Goal: Task Accomplishment & Management: Use online tool/utility

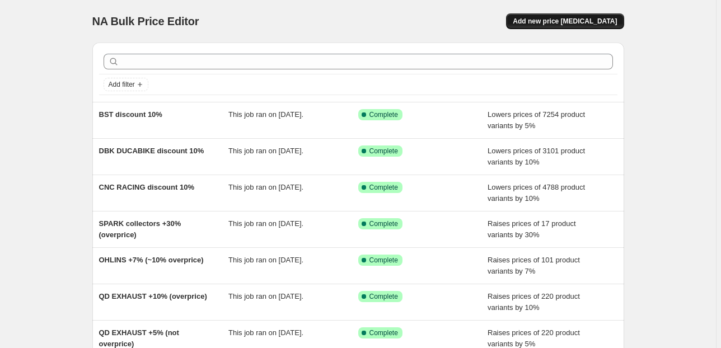
click at [549, 22] on span "Add new price [MEDICAL_DATA]" at bounding box center [565, 21] width 104 height 9
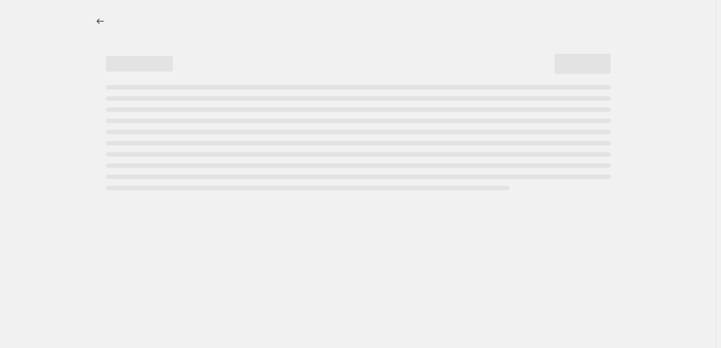
select select "percentage"
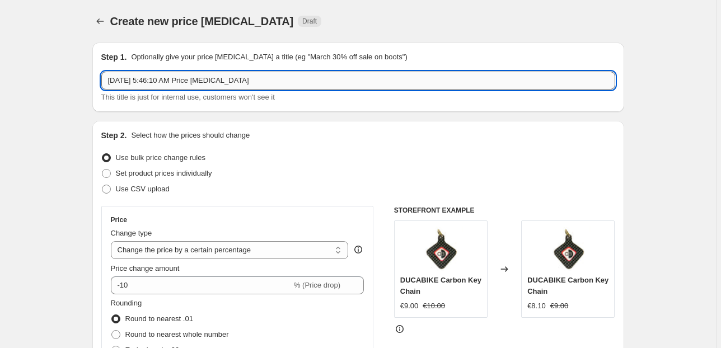
click at [163, 82] on input "[DATE] 5:46:10 AM Price [MEDICAL_DATA]" at bounding box center [358, 81] width 514 height 18
click at [163, 82] on input "Sep 16, 2025, 5:46:10 AM Price change job" at bounding box center [358, 81] width 514 height 18
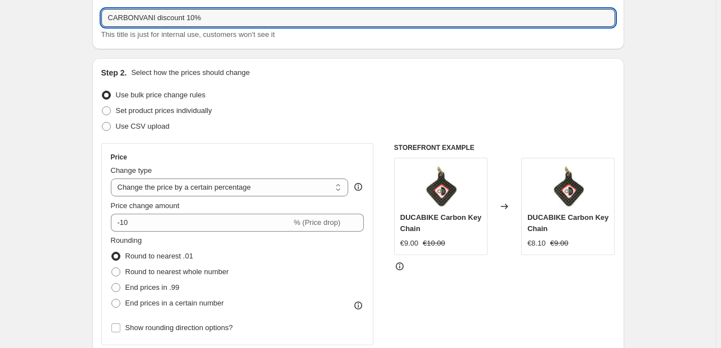
scroll to position [74, 0]
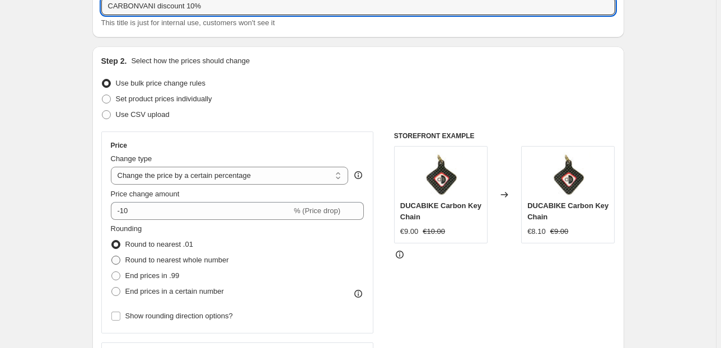
type input "CARBONVANI discount 10%"
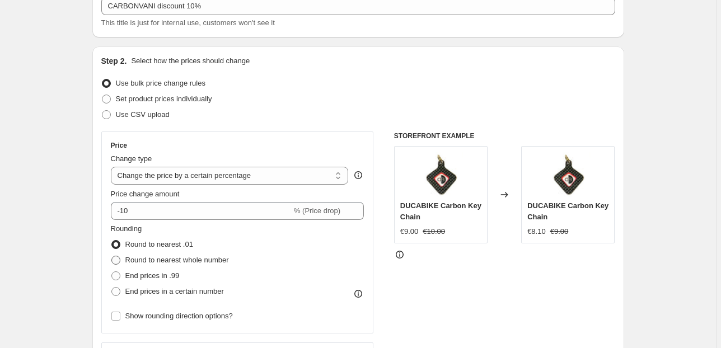
click at [118, 257] on span at bounding box center [115, 260] width 9 height 9
click at [112, 256] on input "Round to nearest whole number" at bounding box center [111, 256] width 1 height 1
radio input "true"
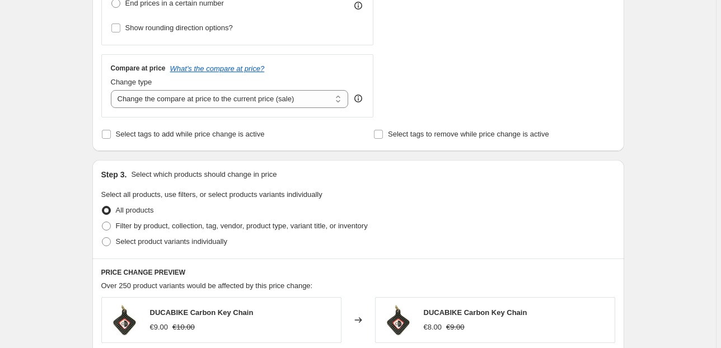
scroll to position [373, 0]
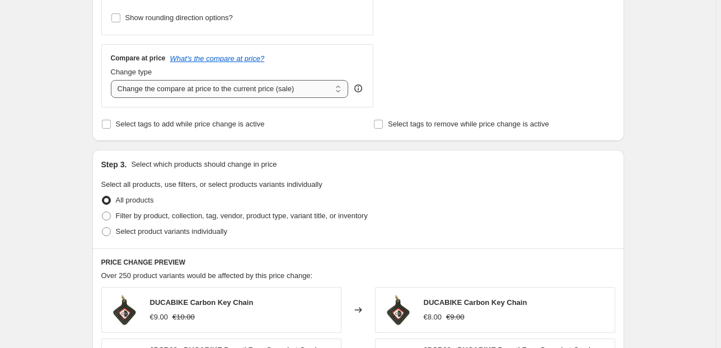
click at [177, 92] on select "Change the compare at price to the current price (sale) Change the compare at p…" at bounding box center [230, 89] width 238 height 18
click at [113, 80] on select "Change the compare at price to the current price (sale) Change the compare at p…" at bounding box center [230, 89] width 238 height 18
click at [163, 123] on span "Select tags to add while price change is active" at bounding box center [190, 124] width 149 height 8
click at [111, 123] on input "Select tags to add while price change is active" at bounding box center [106, 124] width 9 height 9
checkbox input "true"
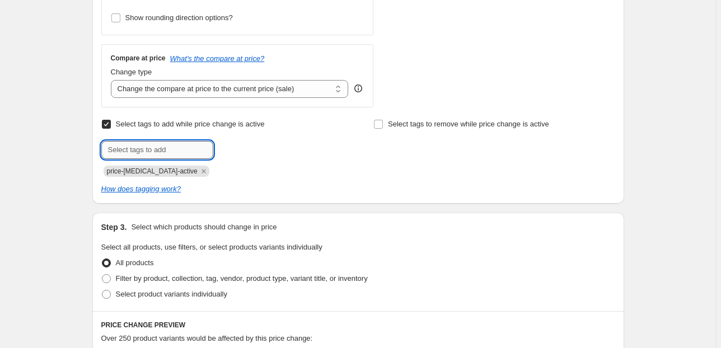
click at [146, 148] on input "text" at bounding box center [157, 150] width 112 height 18
type input "!ON SALE!"
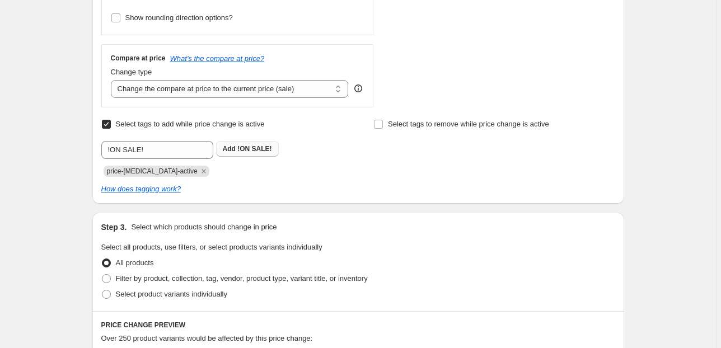
click at [242, 149] on span "!ON SALE!" at bounding box center [254, 149] width 34 height 8
click at [199, 172] on icon "Remove price-change-job-active" at bounding box center [204, 171] width 10 height 10
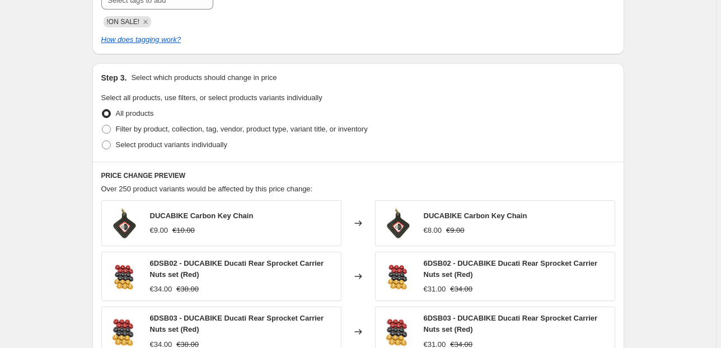
scroll to position [597, 0]
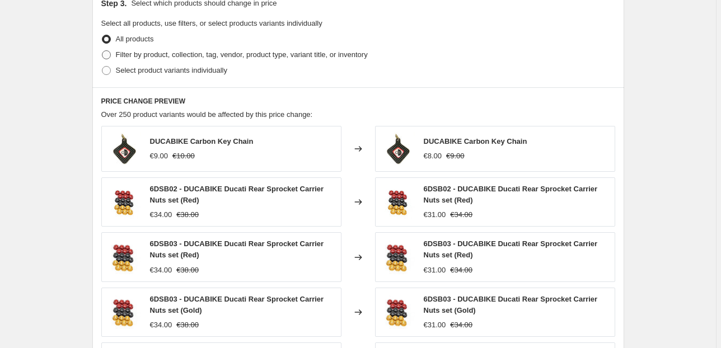
click at [150, 54] on span "Filter by product, collection, tag, vendor, product type, variant title, or inv…" at bounding box center [242, 54] width 252 height 8
click at [102, 51] on input "Filter by product, collection, tag, vendor, product type, variant title, or inv…" at bounding box center [102, 50] width 1 height 1
radio input "true"
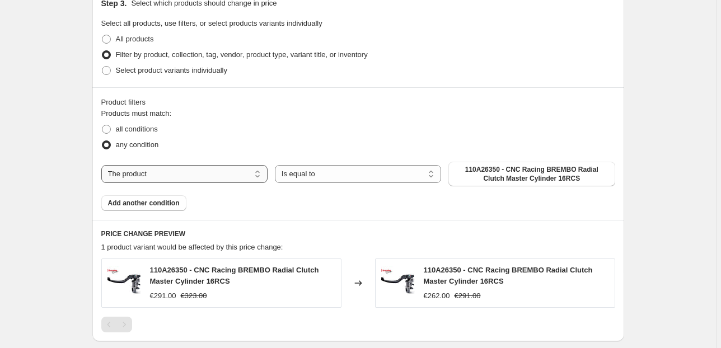
click at [132, 169] on select "The product The product's collection The product's tag The product's vendor The…" at bounding box center [184, 174] width 166 height 18
select select "collection"
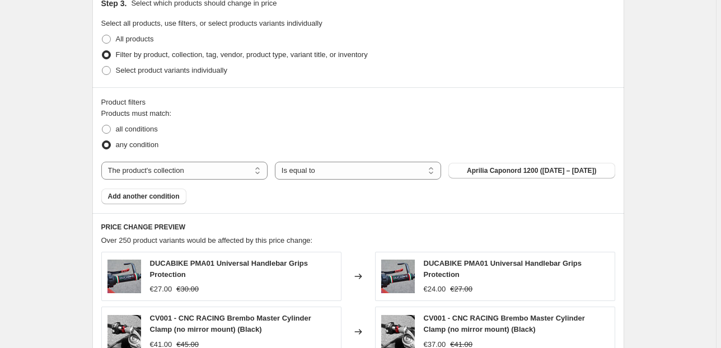
scroll to position [672, 0]
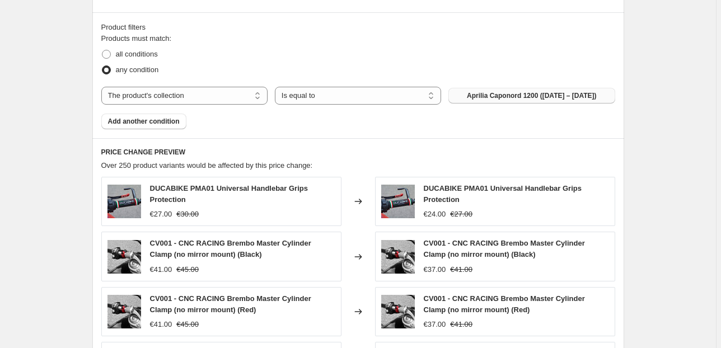
click at [497, 101] on button "Aprilia Caponord 1200 (2013 – 2014)" at bounding box center [531, 96] width 166 height 16
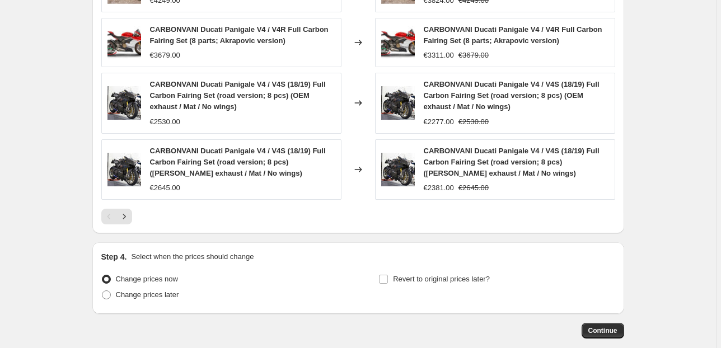
scroll to position [999, 0]
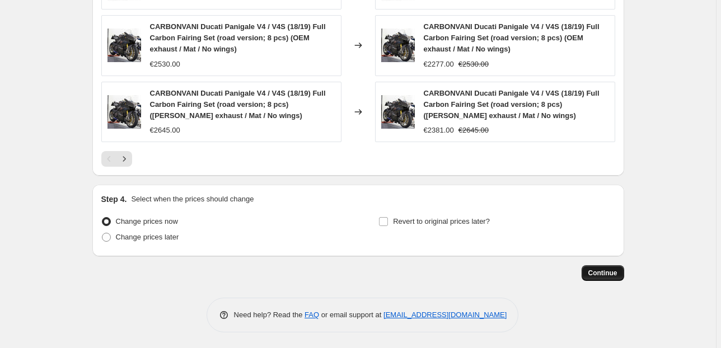
click at [598, 271] on span "Continue" at bounding box center [602, 273] width 29 height 9
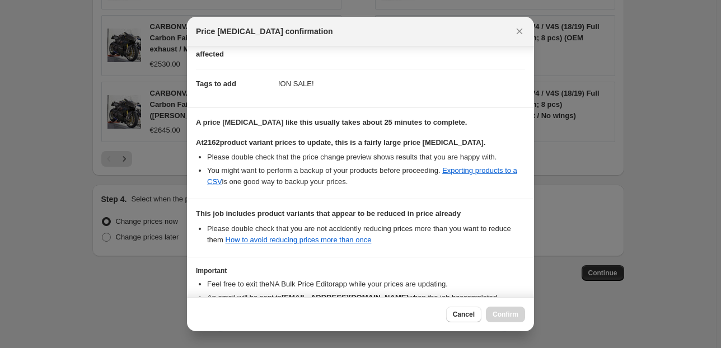
scroll to position [213, 0]
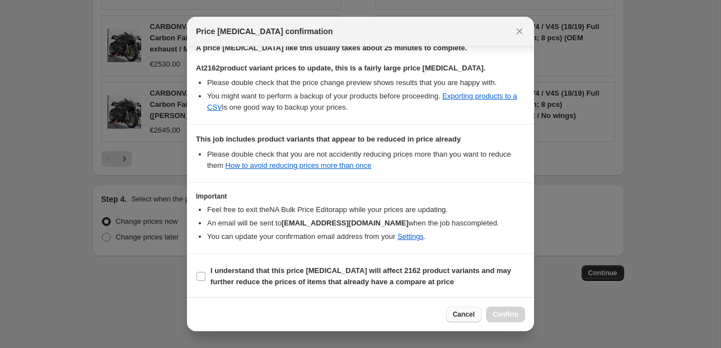
click at [458, 316] on span "Cancel" at bounding box center [464, 314] width 22 height 9
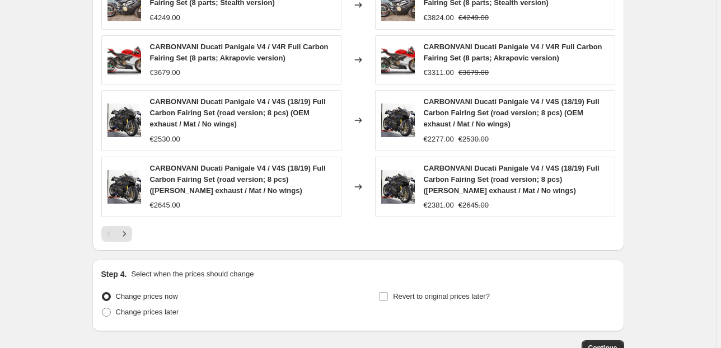
scroll to position [999, 0]
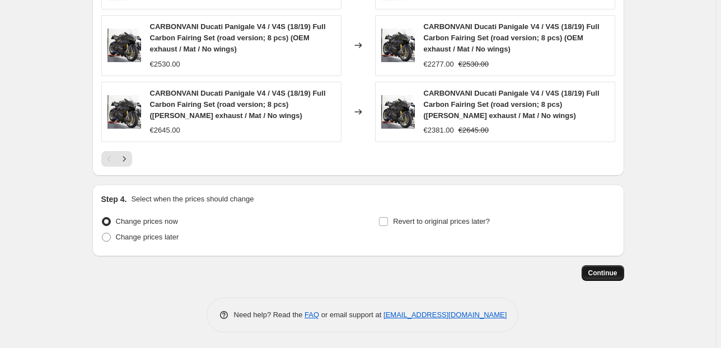
click at [594, 269] on span "Continue" at bounding box center [602, 273] width 29 height 9
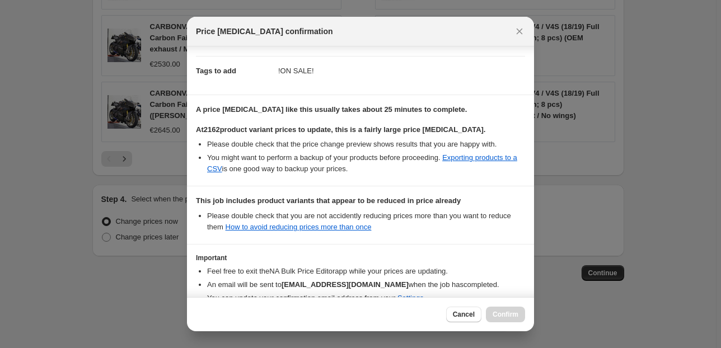
scroll to position [213, 0]
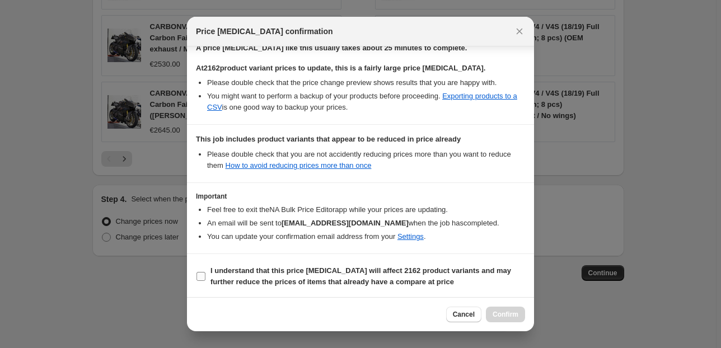
click at [403, 267] on b "I understand that this price change job will affect 2162 product variants and m…" at bounding box center [361, 277] width 301 height 20
click at [205, 272] on input "I understand that this price change job will affect 2162 product variants and m…" at bounding box center [201, 276] width 9 height 9
checkbox input "true"
click at [515, 311] on span "Confirm" at bounding box center [506, 314] width 26 height 9
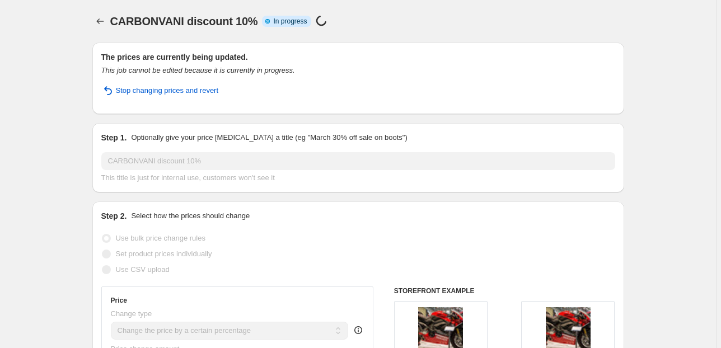
click at [208, 8] on div "CARBONVANI discount 10%. This page is ready CARBONVANI discount 10% Info Partia…" at bounding box center [358, 21] width 532 height 43
